Goal: Transaction & Acquisition: Register for event/course

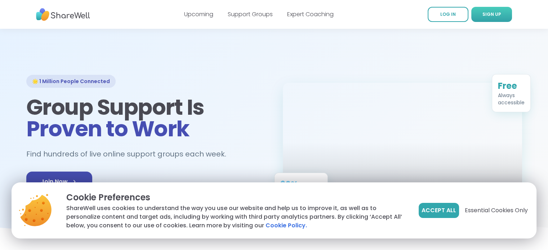
click at [494, 13] on span "SIGN UP" at bounding box center [492, 14] width 19 height 6
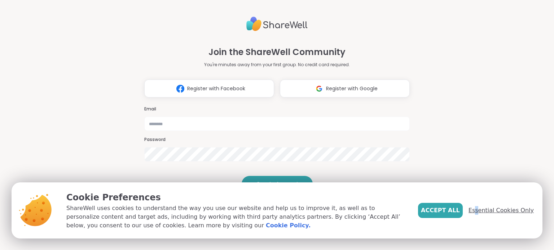
click at [478, 208] on span "Essential Cookies Only" at bounding box center [500, 211] width 65 height 9
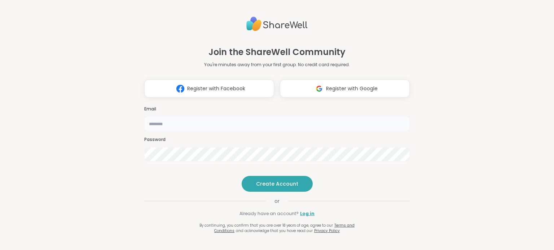
click at [160, 117] on input "email" at bounding box center [276, 124] width 265 height 14
click at [178, 117] on input "email" at bounding box center [276, 124] width 265 height 14
type input "**********"
click at [0, 155] on div "**********" at bounding box center [277, 125] width 554 height 250
click at [3, 145] on div "**********" at bounding box center [277, 125] width 554 height 250
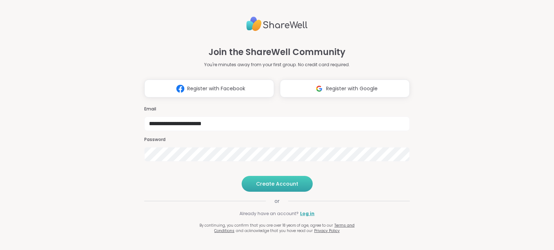
click at [264, 188] on span "Create Account" at bounding box center [277, 184] width 42 height 7
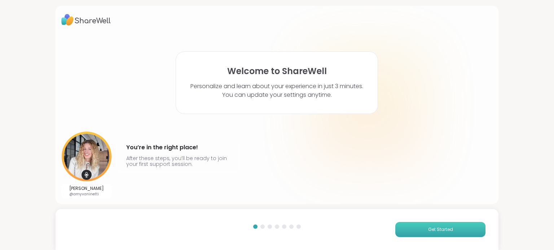
click at [438, 228] on span "Get Started" at bounding box center [440, 230] width 25 height 6
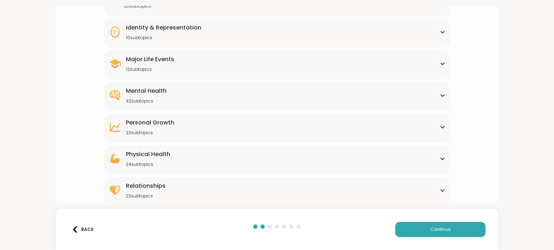
scroll to position [88, 0]
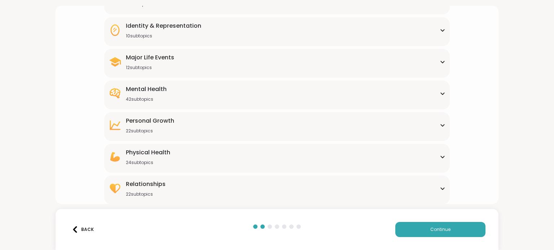
click at [436, 59] on div "Major Life Events 12 subtopics" at bounding box center [276, 61] width 336 height 17
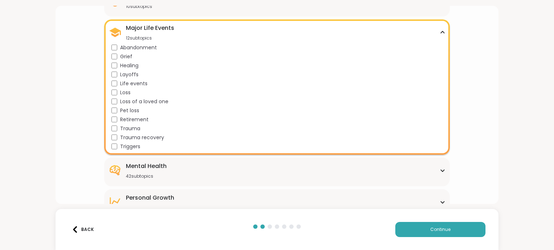
scroll to position [124, 0]
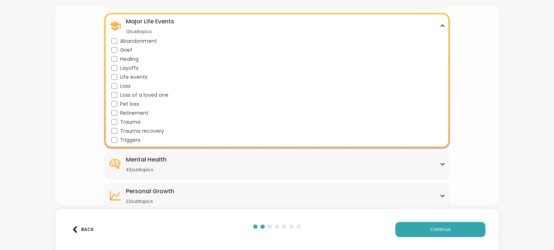
click at [439, 24] on icon at bounding box center [442, 26] width 6 height 4
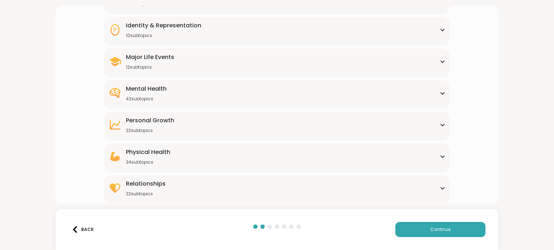
scroll to position [88, 0]
click at [439, 93] on icon at bounding box center [442, 94] width 6 height 4
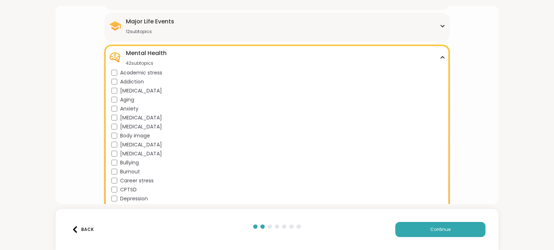
click at [116, 81] on div "Addiction" at bounding box center [277, 82] width 333 height 8
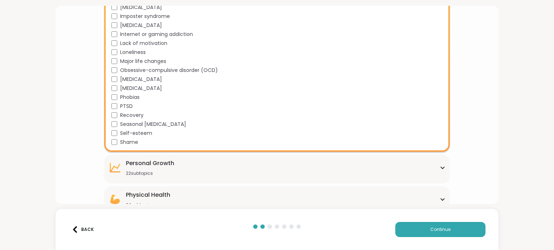
scroll to position [412, 0]
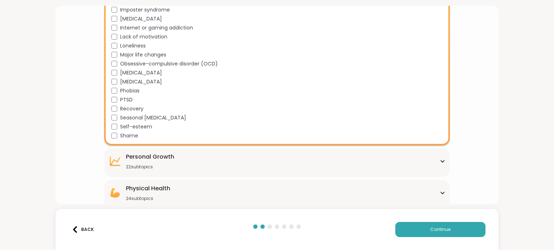
click at [114, 138] on div "Shame" at bounding box center [277, 136] width 333 height 8
click at [455, 222] on div "Back Continue" at bounding box center [277, 229] width 443 height 41
click at [455, 229] on button "Continue" at bounding box center [440, 229] width 90 height 15
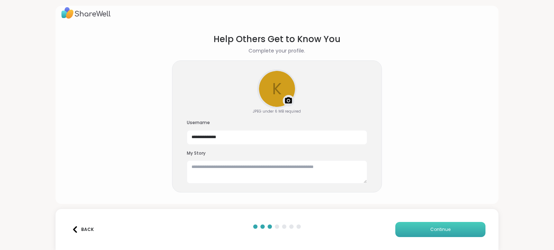
scroll to position [6, 0]
click at [348, 169] on textarea at bounding box center [277, 172] width 180 height 23
click at [189, 168] on textarea at bounding box center [277, 172] width 180 height 23
paste textarea "**********"
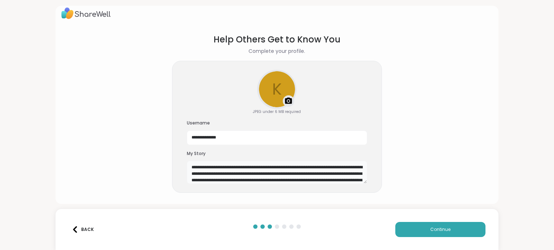
scroll to position [32, 0]
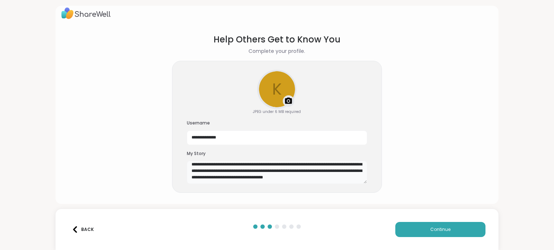
type textarea "**********"
drag, startPoint x: 225, startPoint y: 138, endPoint x: 110, endPoint y: 126, distance: 114.9
click at [127, 119] on section "**********" at bounding box center [276, 113] width 431 height 172
type input "**********"
drag, startPoint x: 466, startPoint y: 228, endPoint x: 474, endPoint y: 230, distance: 8.1
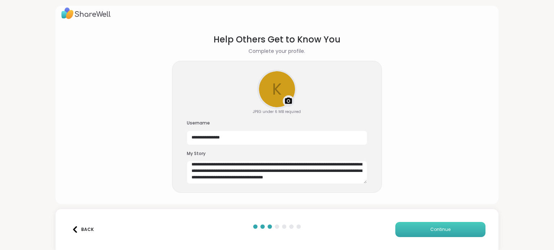
click at [467, 228] on button "Continue" at bounding box center [440, 229] width 90 height 15
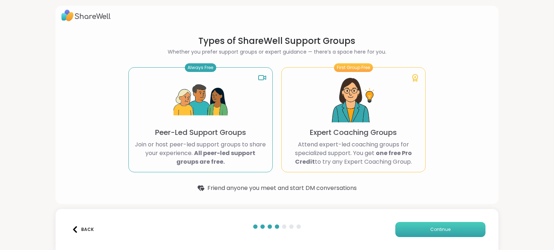
scroll to position [4, 0]
click at [181, 121] on img at bounding box center [200, 101] width 54 height 54
click at [199, 126] on img at bounding box center [200, 101] width 54 height 54
drag, startPoint x: 189, startPoint y: 59, endPoint x: 193, endPoint y: 74, distance: 15.3
click at [189, 59] on section "Types of ShareWell Support Groups Whether you prefer support groups or expert g…" at bounding box center [277, 114] width 326 height 169
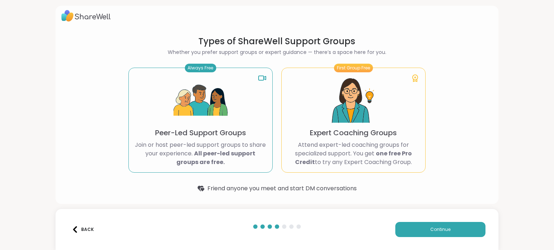
click at [195, 73] on div "Always Free Peer-Led Support Groups Join or host peer-led support groups to sha…" at bounding box center [200, 120] width 144 height 105
click at [447, 227] on button "Continue" at bounding box center [440, 229] width 90 height 15
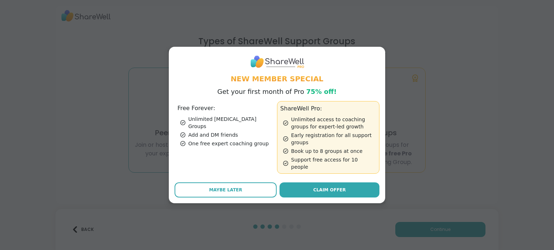
click at [244, 189] on button "Maybe Later" at bounding box center [225, 190] width 102 height 15
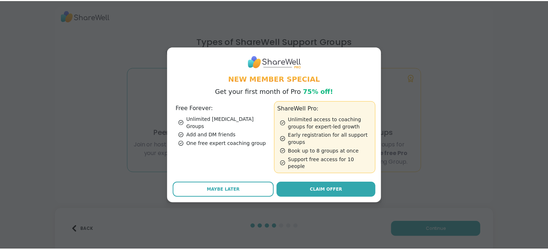
scroll to position [0, 0]
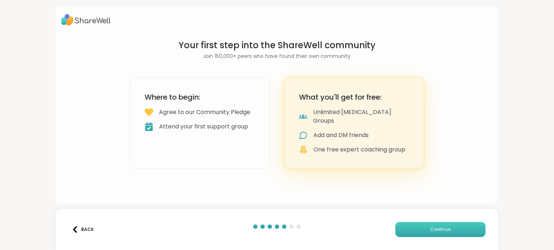
click at [438, 230] on span "Continue" at bounding box center [440, 230] width 20 height 6
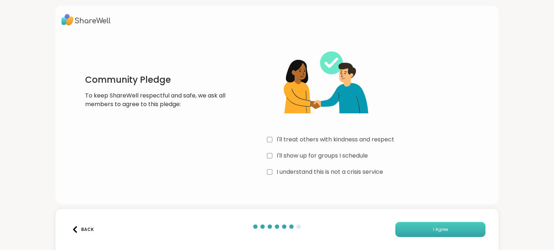
click at [417, 230] on button "I Agree" at bounding box center [440, 229] width 90 height 15
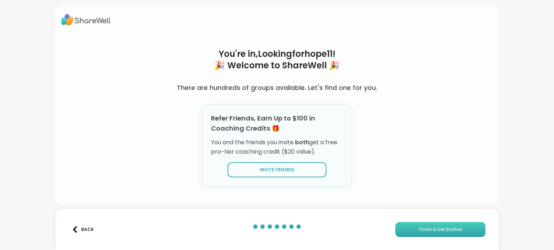
click at [426, 227] on span "Finish & Get Started" at bounding box center [440, 230] width 43 height 6
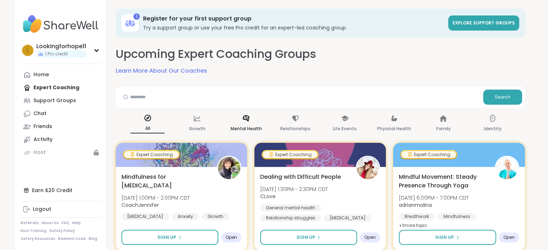
click at [244, 120] on icon at bounding box center [246, 119] width 8 height 8
click at [343, 122] on div "Life Events" at bounding box center [345, 124] width 34 height 27
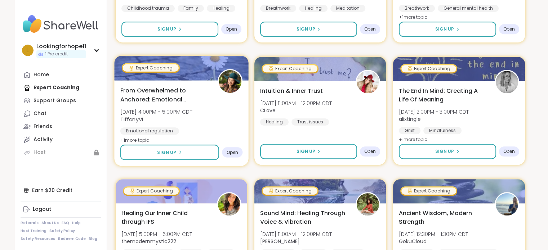
scroll to position [541, 0]
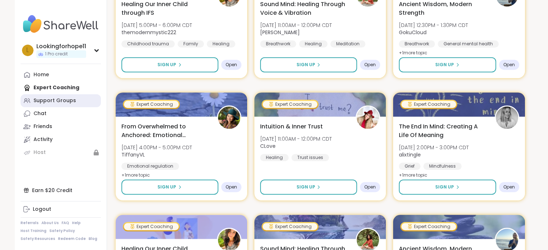
click at [45, 101] on div "Support Groups" at bounding box center [55, 100] width 43 height 7
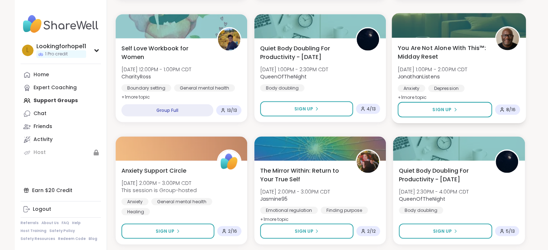
scroll to position [1365, 0]
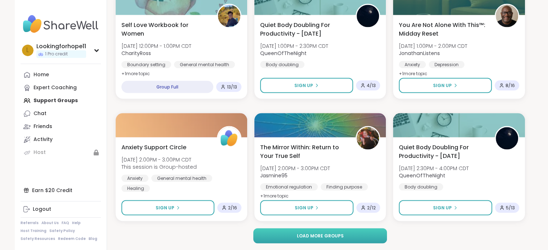
click at [335, 231] on button "Load more groups" at bounding box center [320, 236] width 134 height 15
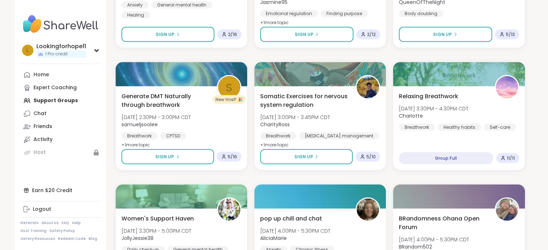
scroll to position [1509, 0]
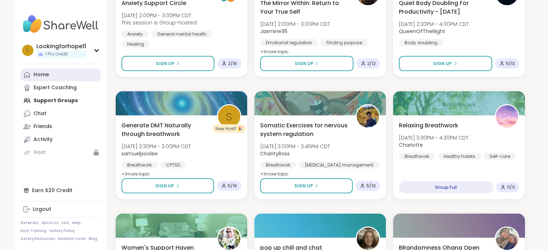
click at [41, 76] on div "Home" at bounding box center [41, 74] width 15 height 7
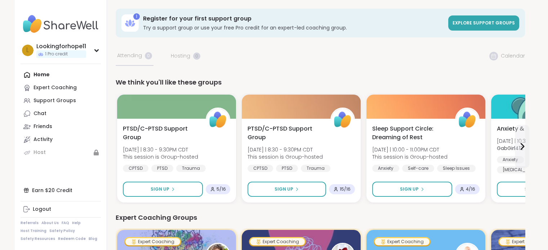
drag, startPoint x: 537, startPoint y: 0, endPoint x: 267, endPoint y: 63, distance: 277.9
click at [490, 26] on span "Explore support groups" at bounding box center [484, 23] width 62 height 6
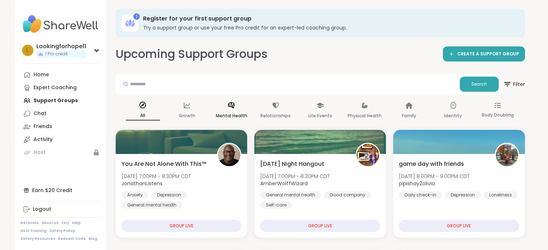
click at [236, 105] on div "Mental Health" at bounding box center [231, 111] width 34 height 27
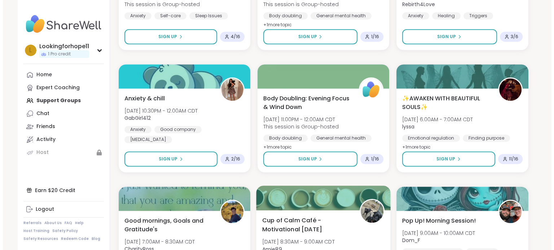
scroll to position [577, 0]
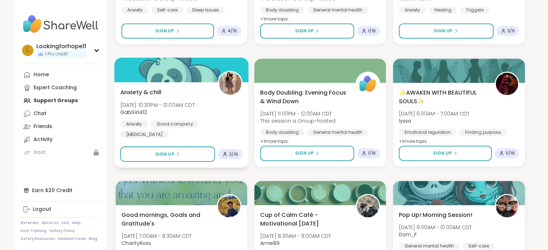
click at [229, 75] on img at bounding box center [230, 83] width 23 height 23
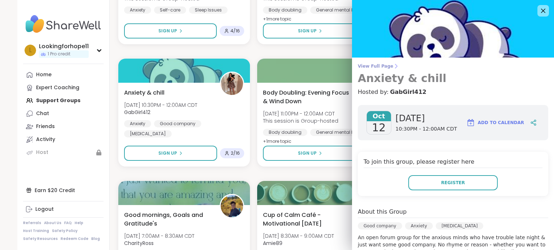
click at [371, 66] on span "View Full Page" at bounding box center [453, 66] width 190 height 6
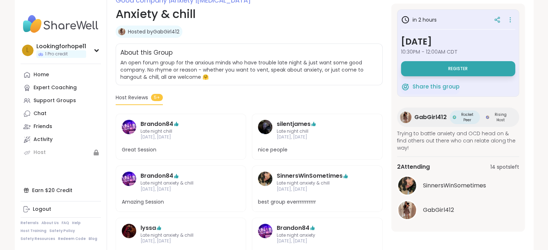
click at [402, 115] on img at bounding box center [406, 118] width 12 height 12
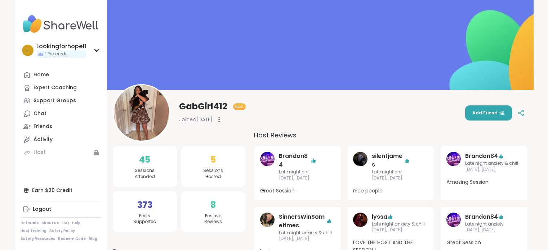
click at [137, 104] on img at bounding box center [142, 113] width 56 height 56
